Goal: Task Accomplishment & Management: Complete application form

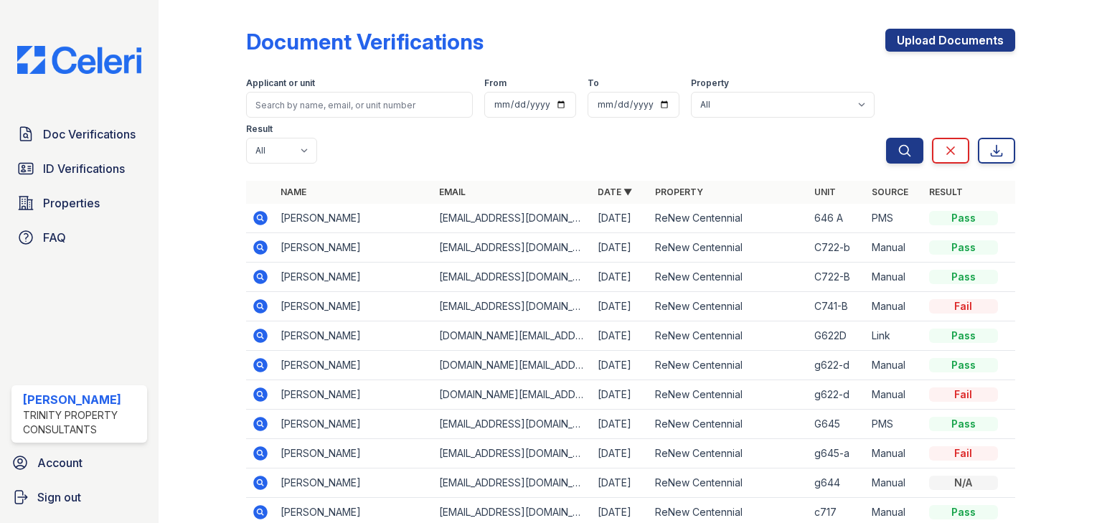
click at [76, 388] on div "[PERSON_NAME] Trinity Property Consultants" at bounding box center [79, 413] width 136 height 57
click at [57, 399] on div "[PERSON_NAME]" at bounding box center [82, 399] width 118 height 17
click at [55, 392] on div "[PERSON_NAME]" at bounding box center [82, 399] width 118 height 17
click at [45, 381] on div "Doc Verifications ID Verifications Properties FAQ [PERSON_NAME] Trinity Propert…" at bounding box center [79, 261] width 159 height 523
click at [47, 376] on div "Doc Verifications ID Verifications Properties FAQ [PERSON_NAME] Trinity Propert…" at bounding box center [79, 261] width 159 height 523
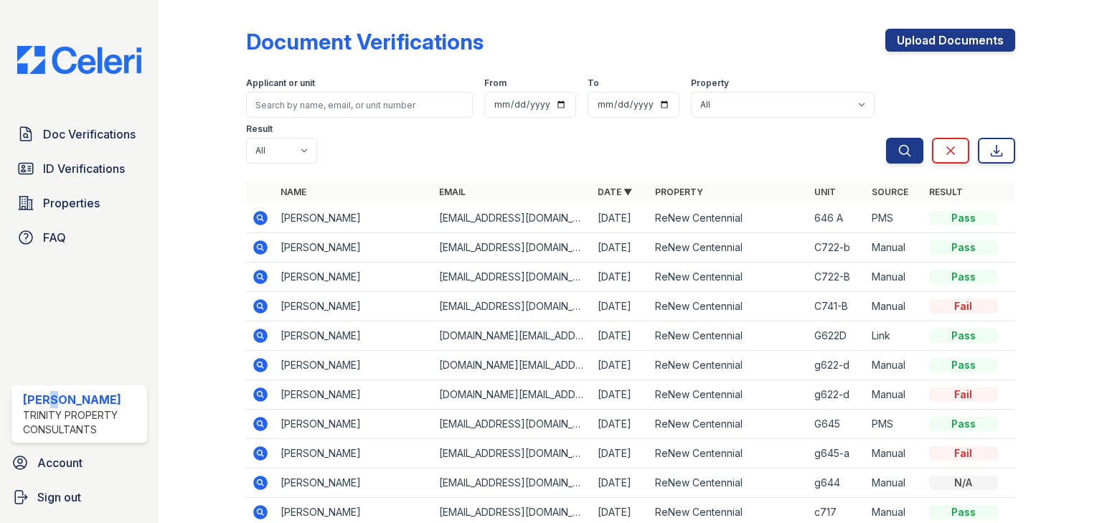
click at [38, 384] on div "[PERSON_NAME] Trinity Property Consultants" at bounding box center [79, 414] width 147 height 69
click at [34, 385] on div "[PERSON_NAME] Trinity Property Consultants" at bounding box center [79, 413] width 136 height 57
drag, startPoint x: 34, startPoint y: 385, endPoint x: 29, endPoint y: 370, distance: 15.9
click at [26, 367] on div "Doc Verifications ID Verifications Properties FAQ [PERSON_NAME] Trinity Propert…" at bounding box center [79, 261] width 159 height 523
click at [35, 352] on div "Doc Verifications ID Verifications Properties FAQ [PERSON_NAME] Trinity Propert…" at bounding box center [79, 261] width 159 height 523
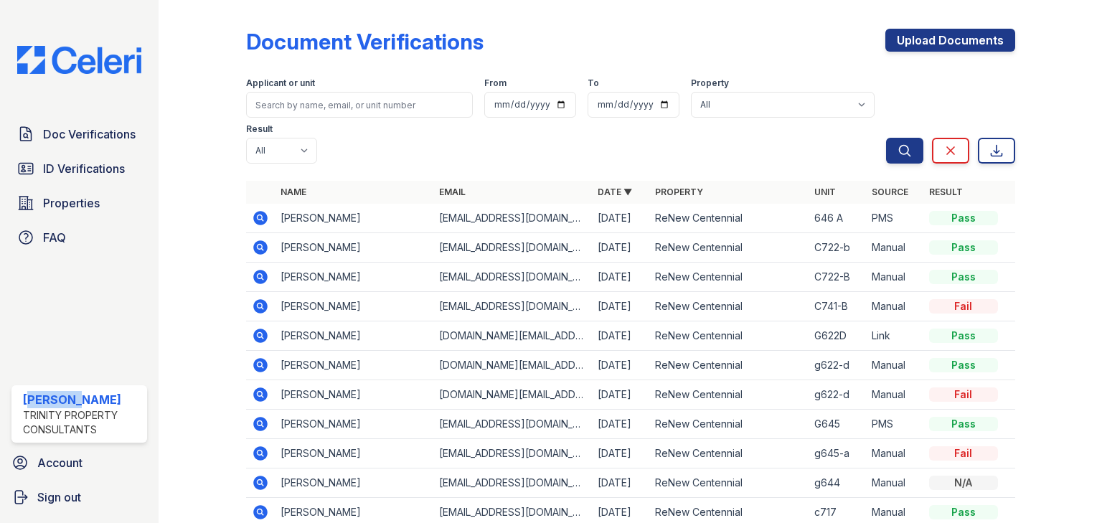
click at [32, 346] on div "Doc Verifications ID Verifications Properties FAQ [PERSON_NAME] Trinity Propert…" at bounding box center [79, 261] width 159 height 523
click at [30, 344] on div "Doc Verifications ID Verifications Properties FAQ [PERSON_NAME] Trinity Propert…" at bounding box center [79, 261] width 159 height 523
click at [24, 336] on div "Doc Verifications ID Verifications Properties FAQ [PERSON_NAME] Trinity Propert…" at bounding box center [79, 261] width 159 height 523
click at [27, 339] on div "Doc Verifications ID Verifications Properties FAQ [PERSON_NAME] Trinity Propert…" at bounding box center [79, 261] width 159 height 523
click at [31, 340] on div "Doc Verifications ID Verifications Properties FAQ [PERSON_NAME] Trinity Propert…" at bounding box center [79, 261] width 159 height 523
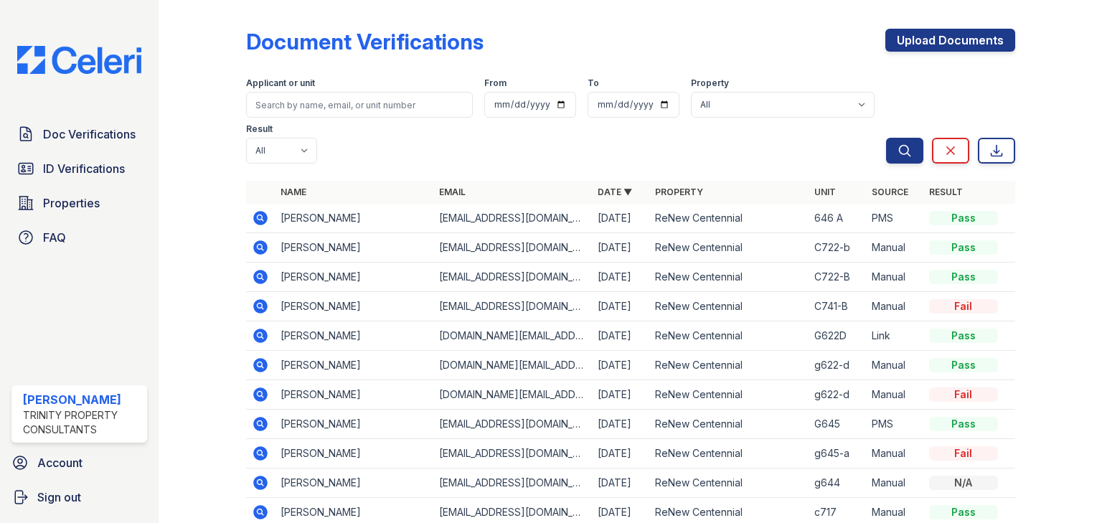
click at [30, 330] on div "Doc Verifications ID Verifications Properties FAQ [PERSON_NAME] Trinity Propert…" at bounding box center [79, 261] width 159 height 523
click at [34, 329] on div "Doc Verifications ID Verifications Properties FAQ [PERSON_NAME] Trinity Propert…" at bounding box center [79, 261] width 159 height 523
click at [35, 331] on div "Doc Verifications ID Verifications Properties FAQ [PERSON_NAME] Trinity Propert…" at bounding box center [79, 261] width 159 height 523
click at [32, 328] on div "Doc Verifications ID Verifications Properties FAQ [PERSON_NAME] Trinity Propert…" at bounding box center [79, 261] width 159 height 523
click at [29, 328] on div "Doc Verifications ID Verifications Properties FAQ [PERSON_NAME] Trinity Propert…" at bounding box center [79, 261] width 159 height 523
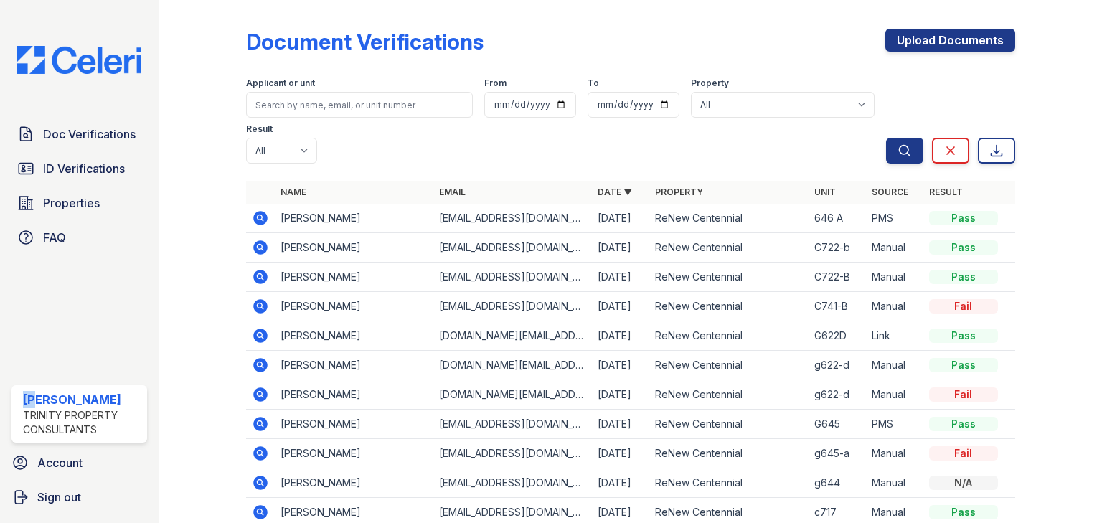
click at [27, 329] on div "Doc Verifications ID Verifications Properties FAQ [PERSON_NAME] Trinity Propert…" at bounding box center [79, 261] width 159 height 523
click at [22, 325] on div "Doc Verifications ID Verifications Properties FAQ [PERSON_NAME] Trinity Propert…" at bounding box center [79, 261] width 159 height 523
click at [19, 324] on div "Doc Verifications ID Verifications Properties FAQ [PERSON_NAME] Trinity Propert…" at bounding box center [79, 261] width 159 height 523
click at [12, 324] on div "Doc Verifications ID Verifications Properties FAQ [PERSON_NAME] Trinity Propert…" at bounding box center [79, 261] width 159 height 523
click at [11, 322] on div "Doc Verifications ID Verifications Properties FAQ [PERSON_NAME] Trinity Propert…" at bounding box center [79, 261] width 159 height 523
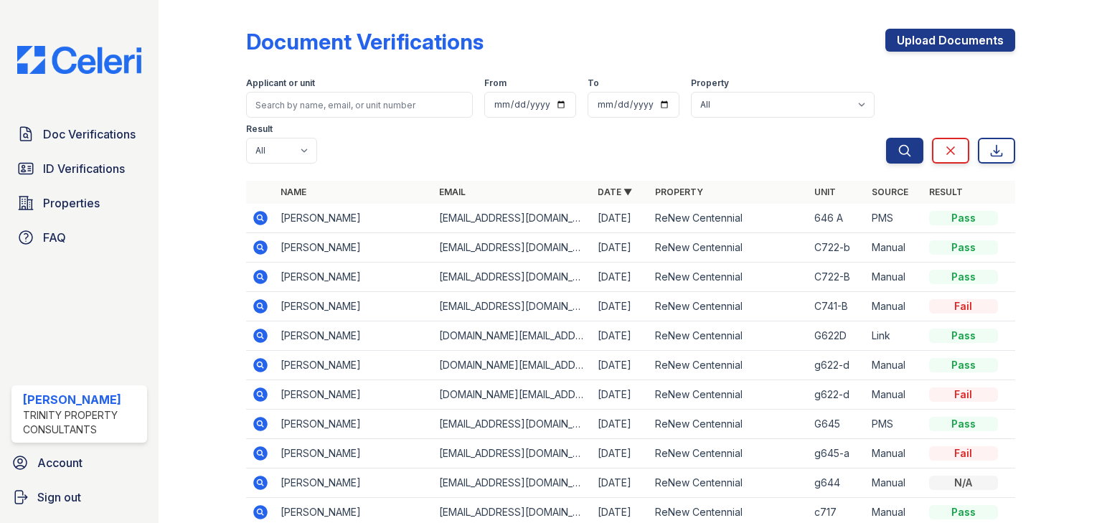
click at [9, 323] on div "Doc Verifications ID Verifications Properties FAQ [PERSON_NAME] Trinity Propert…" at bounding box center [79, 261] width 159 height 523
click at [3, 317] on div "Doc Verifications ID Verifications Properties FAQ [PERSON_NAME] Trinity Propert…" at bounding box center [79, 261] width 159 height 523
click at [3, 316] on div "Doc Verifications ID Verifications Properties FAQ [PERSON_NAME] Trinity Propert…" at bounding box center [79, 261] width 159 height 523
click at [2, 319] on div "Doc Verifications ID Verifications Properties FAQ [PERSON_NAME] Trinity Propert…" at bounding box center [79, 261] width 159 height 523
click at [1, 319] on div "Doc Verifications ID Verifications Properties FAQ [PERSON_NAME] Trinity Propert…" at bounding box center [79, 261] width 159 height 523
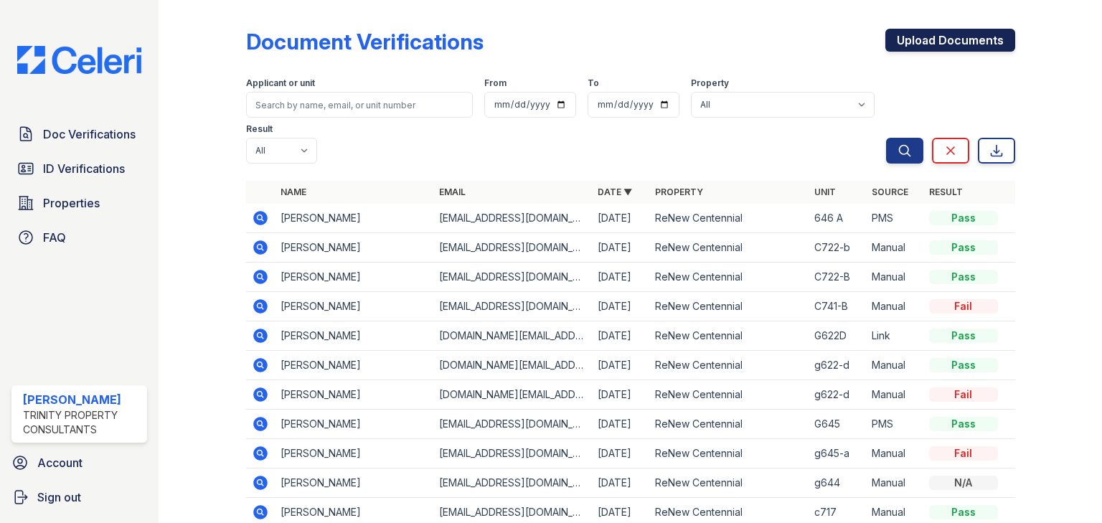
click at [920, 44] on link "Upload Documents" at bounding box center [951, 40] width 130 height 23
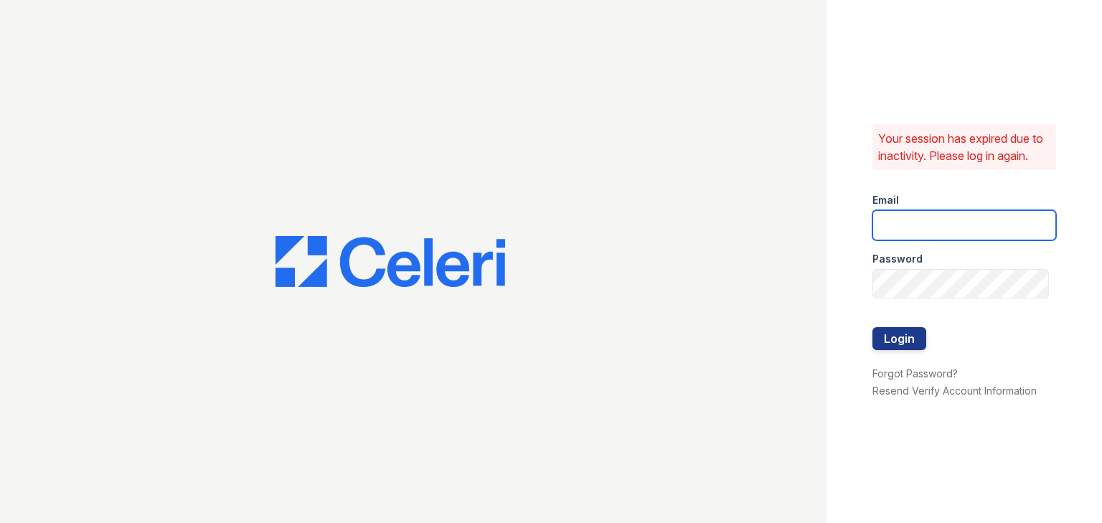
type input "[EMAIL_ADDRESS][DOMAIN_NAME]"
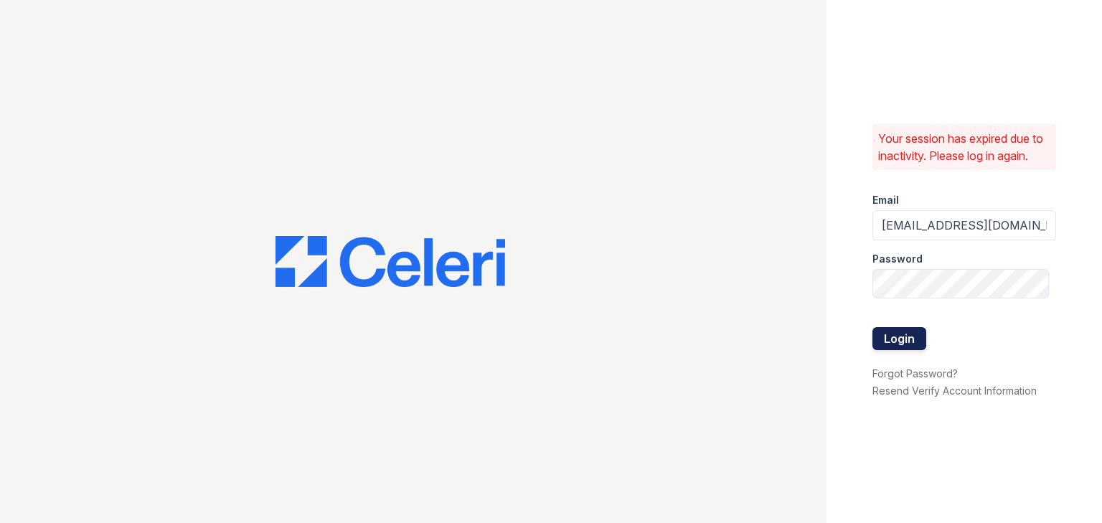
click at [912, 333] on button "Login" at bounding box center [900, 338] width 54 height 23
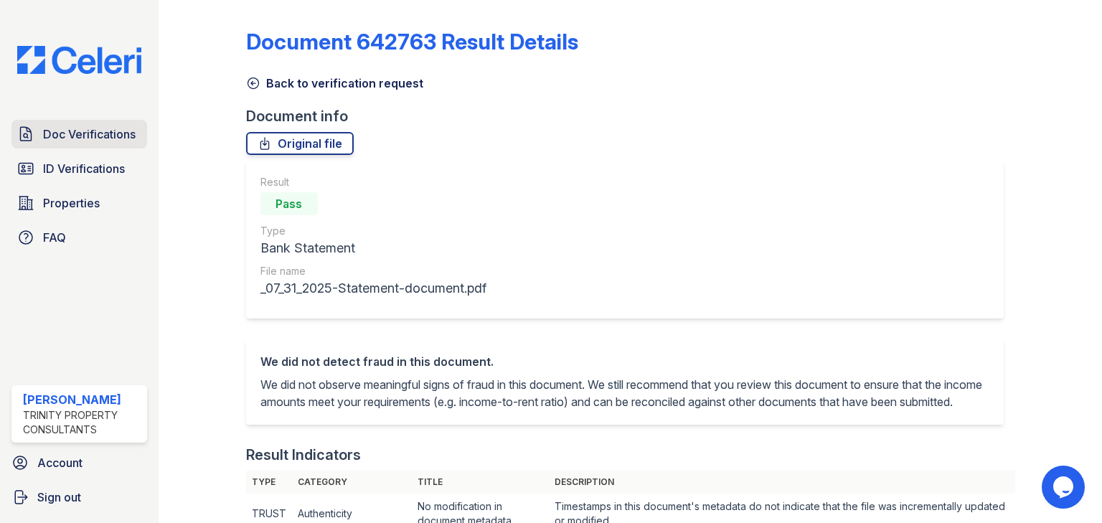
click at [75, 138] on span "Doc Verifications" at bounding box center [89, 134] width 93 height 17
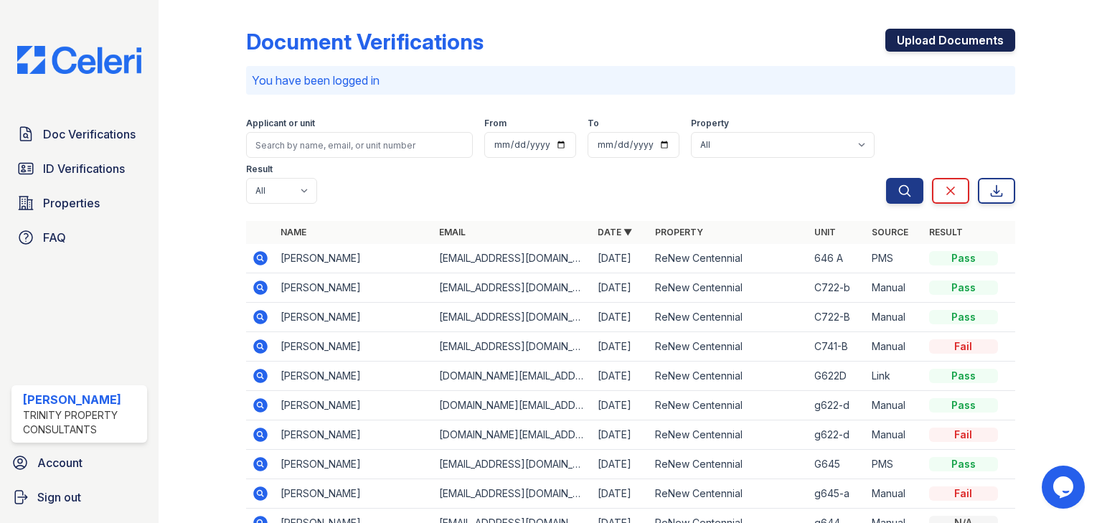
click at [970, 36] on link "Upload Documents" at bounding box center [951, 40] width 130 height 23
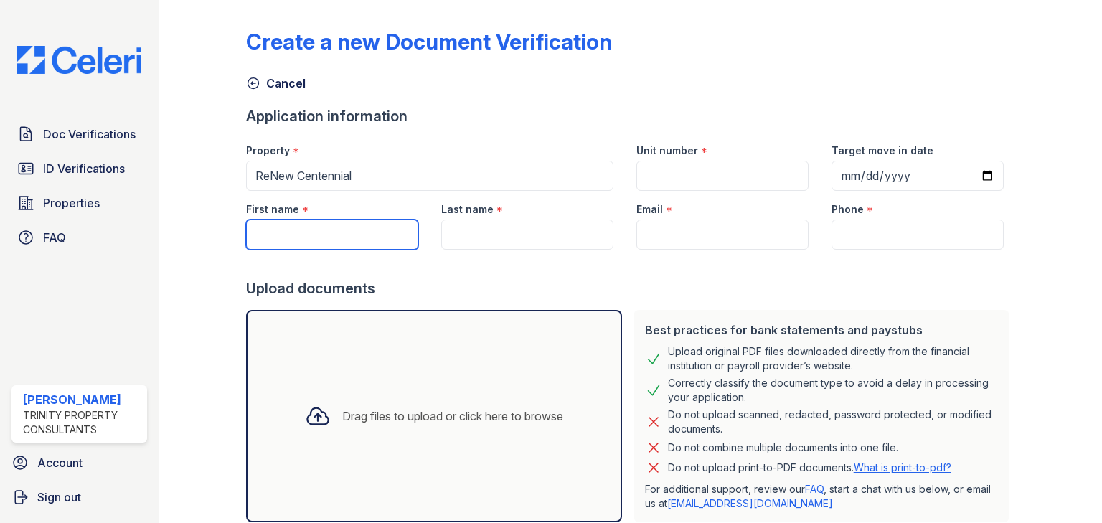
click at [286, 228] on input "First name" at bounding box center [332, 235] width 172 height 30
type input "[PERSON_NAME]"
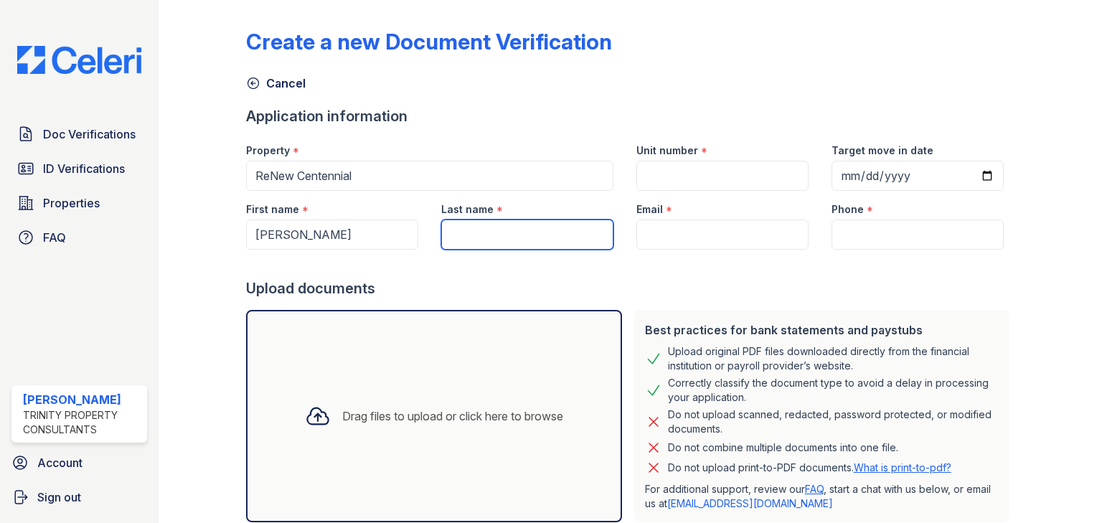
type input "j"
type input "H"
type input "Johnson"
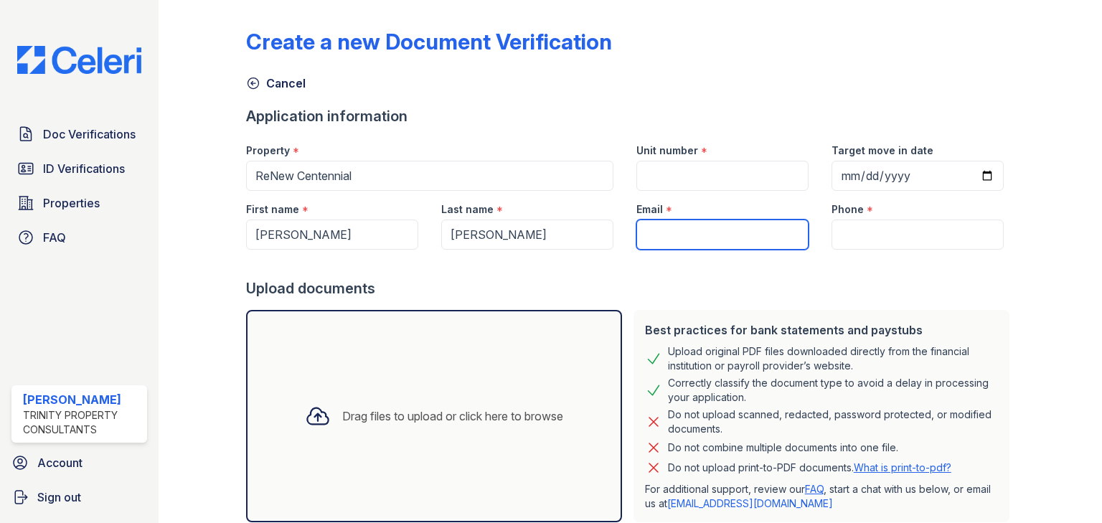
paste input "[EMAIL_ADDRESS][DOMAIN_NAME]"
type input "[EMAIL_ADDRESS][DOMAIN_NAME]"
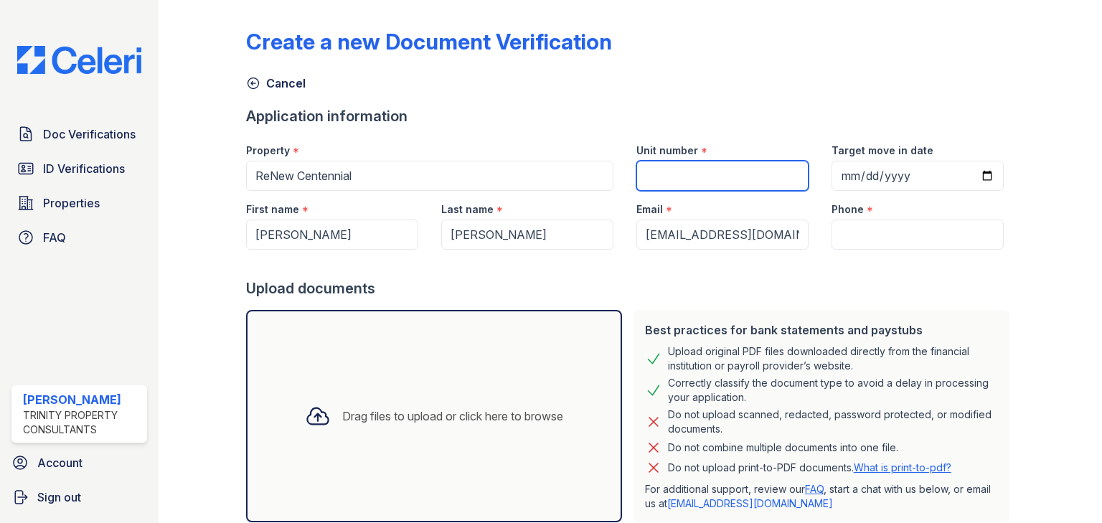
click at [699, 176] on input "Unit number" at bounding box center [723, 176] width 172 height 30
type input "c646-a"
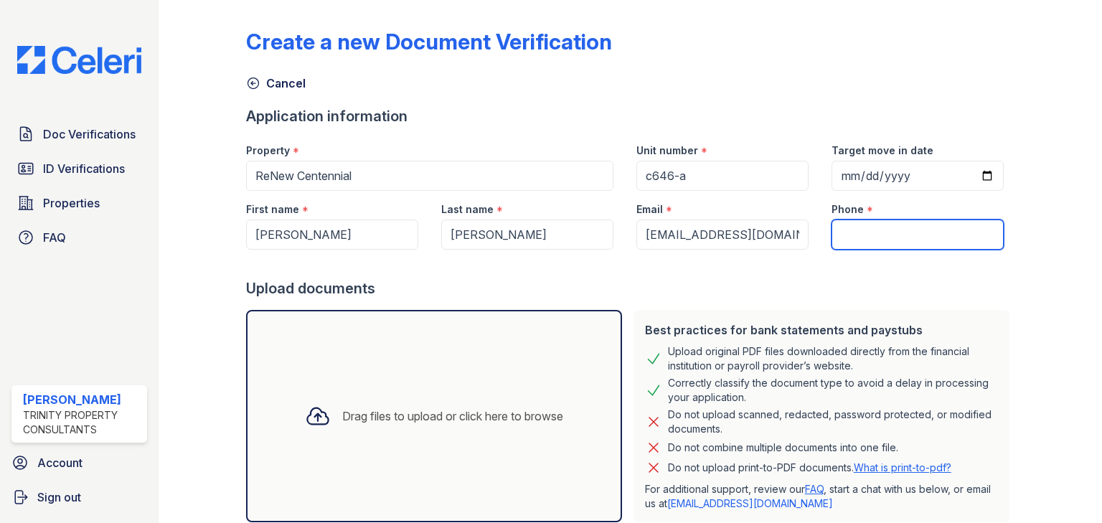
drag, startPoint x: 917, startPoint y: 222, endPoint x: 911, endPoint y: 233, distance: 11.2
click at [917, 223] on input "Phone" at bounding box center [918, 235] width 172 height 30
paste input "(314) 236-7633"
type input "(314) 236-7633"
click at [383, 439] on div "Drag files to upload or click here to browse" at bounding box center [434, 416] width 376 height 212
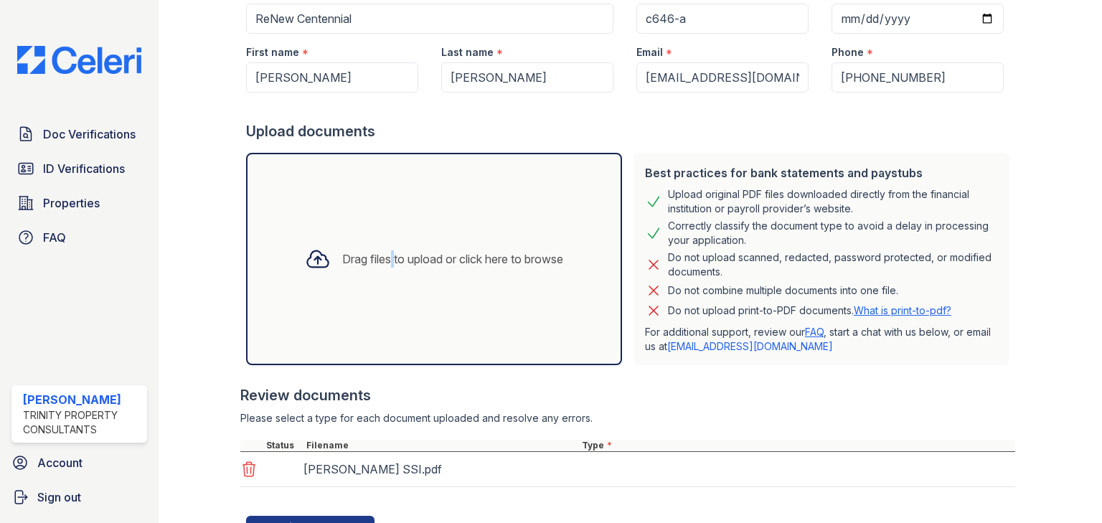
scroll to position [221, 0]
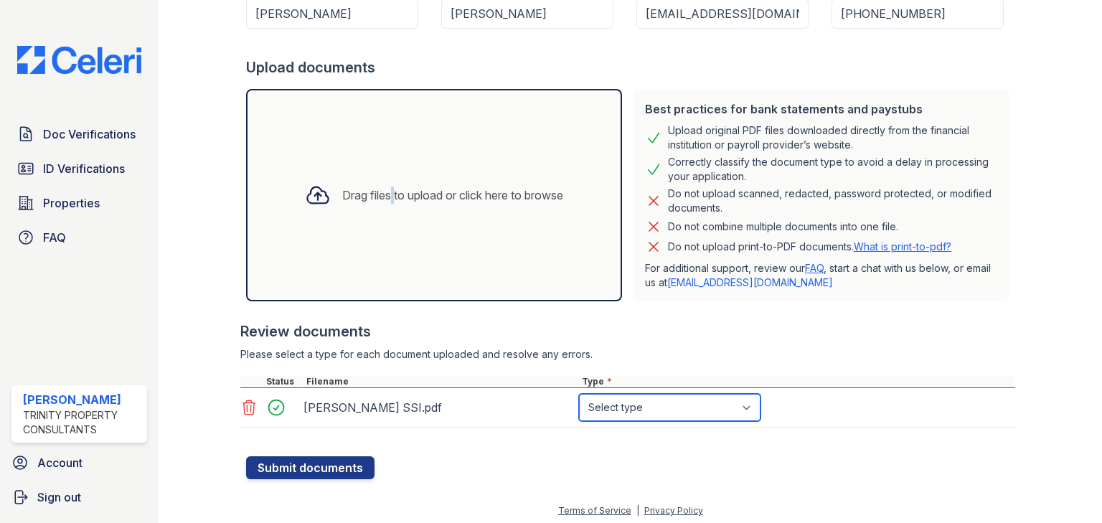
drag, startPoint x: 645, startPoint y: 410, endPoint x: 653, endPoint y: 445, distance: 36.0
click at [645, 410] on select "Select type Paystub Bank Statement Offer Letter Tax Documents Benefit Award Let…" at bounding box center [670, 407] width 182 height 27
select select "benefit_award_letter"
click at [579, 394] on select "Select type Paystub Bank Statement Offer Letter Tax Documents Benefit Award Let…" at bounding box center [670, 407] width 182 height 27
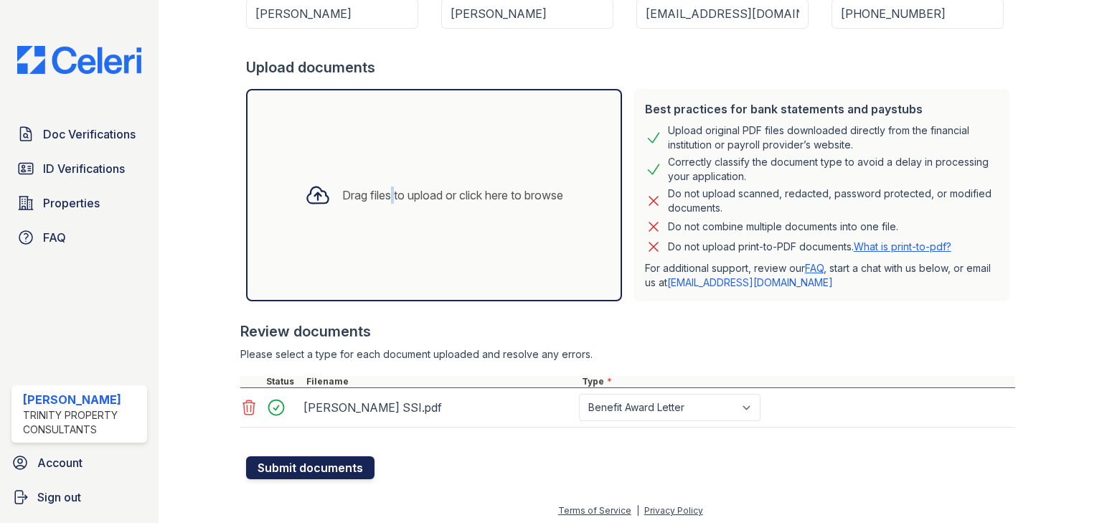
click at [347, 462] on button "Submit documents" at bounding box center [310, 467] width 128 height 23
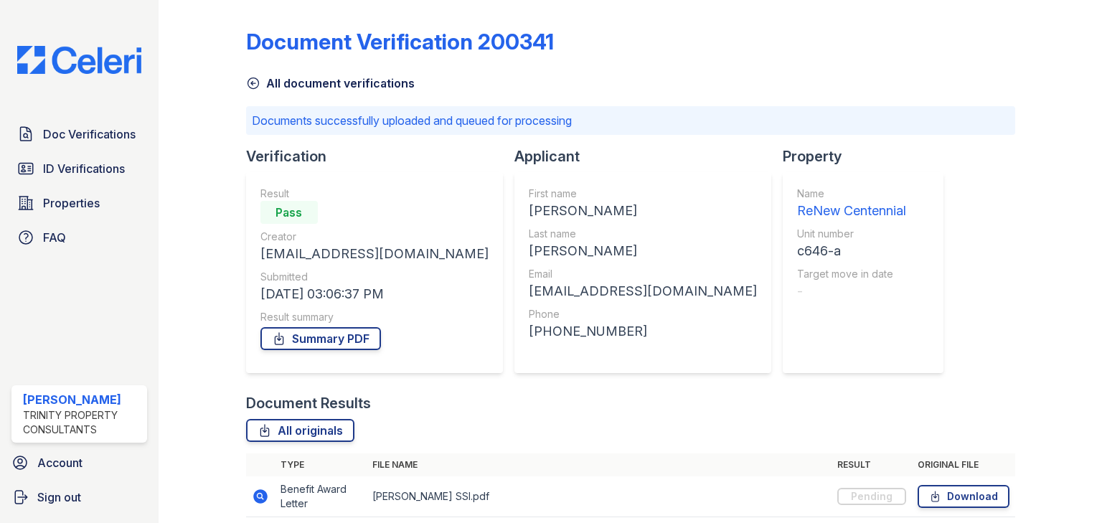
drag, startPoint x: 568, startPoint y: -9, endPoint x: 555, endPoint y: -17, distance: 15.8
click at [555, 0] on html "Doc Verifications ID Verifications Properties FAQ Yolanda Carpenter Trinity Pro…" at bounding box center [551, 261] width 1102 height 523
